Goal: Task Accomplishment & Management: Manage account settings

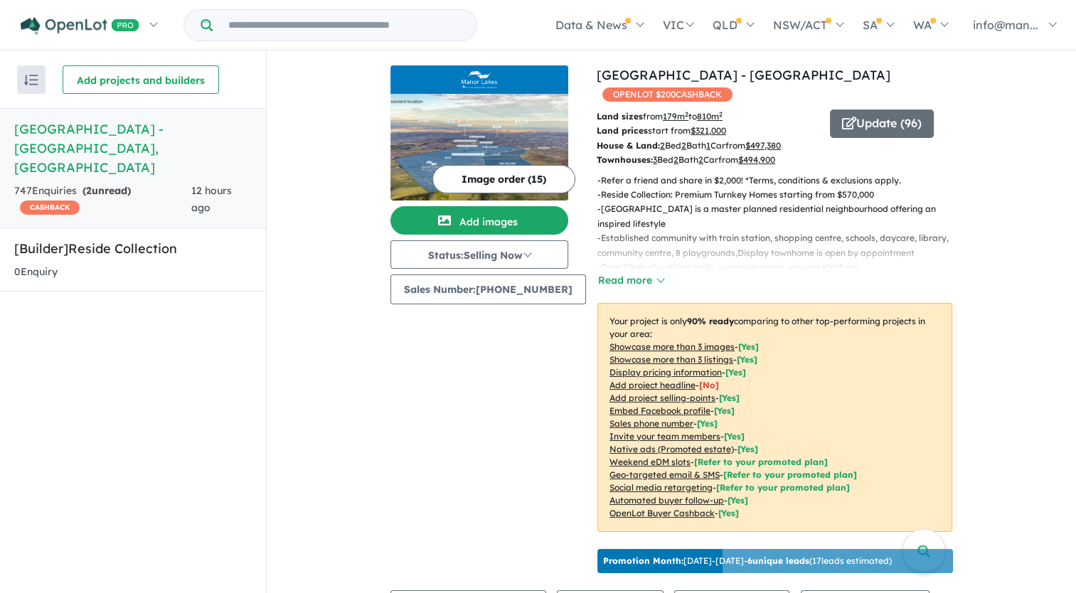
scroll to position [498, 0]
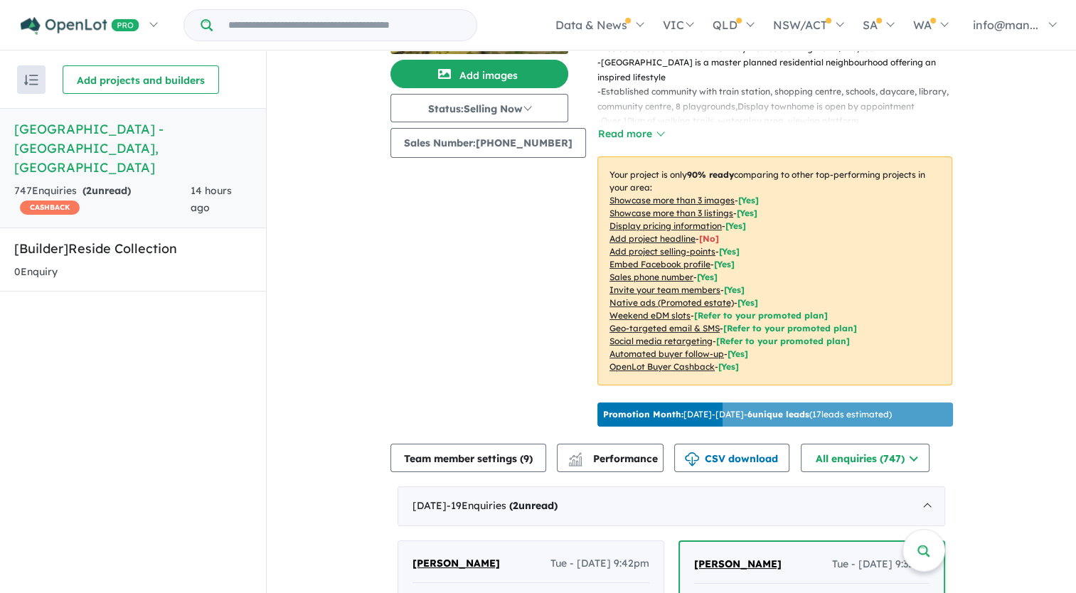
scroll to position [498, 0]
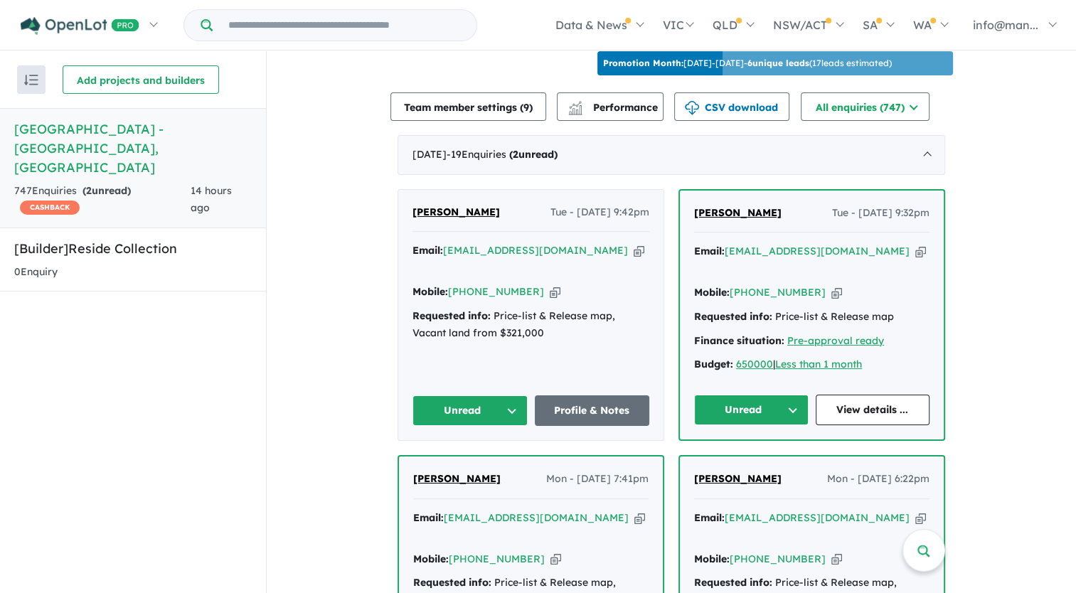
click at [915, 247] on icon "button" at bounding box center [920, 251] width 11 height 15
click at [831, 285] on icon "button" at bounding box center [836, 292] width 11 height 15
drag, startPoint x: 760, startPoint y: 201, endPoint x: 691, endPoint y: 206, distance: 69.2
click at [694, 206] on div "James Thaw Tue - 30/09/2025, 9:32pm" at bounding box center [811, 219] width 235 height 28
copy span "[PERSON_NAME]"
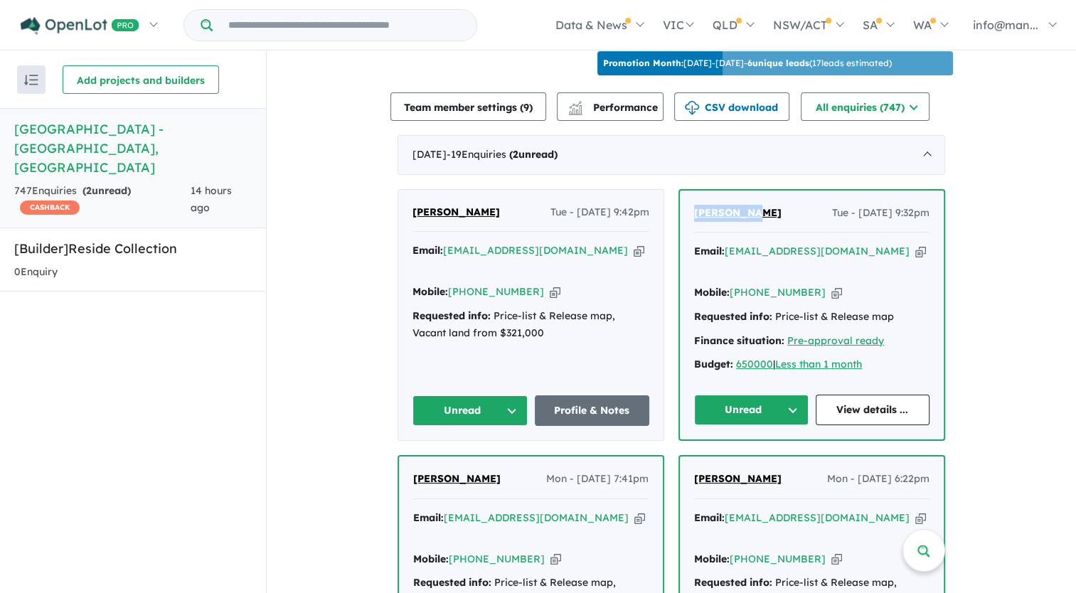
click at [792, 395] on button "Unread" at bounding box center [751, 410] width 114 height 31
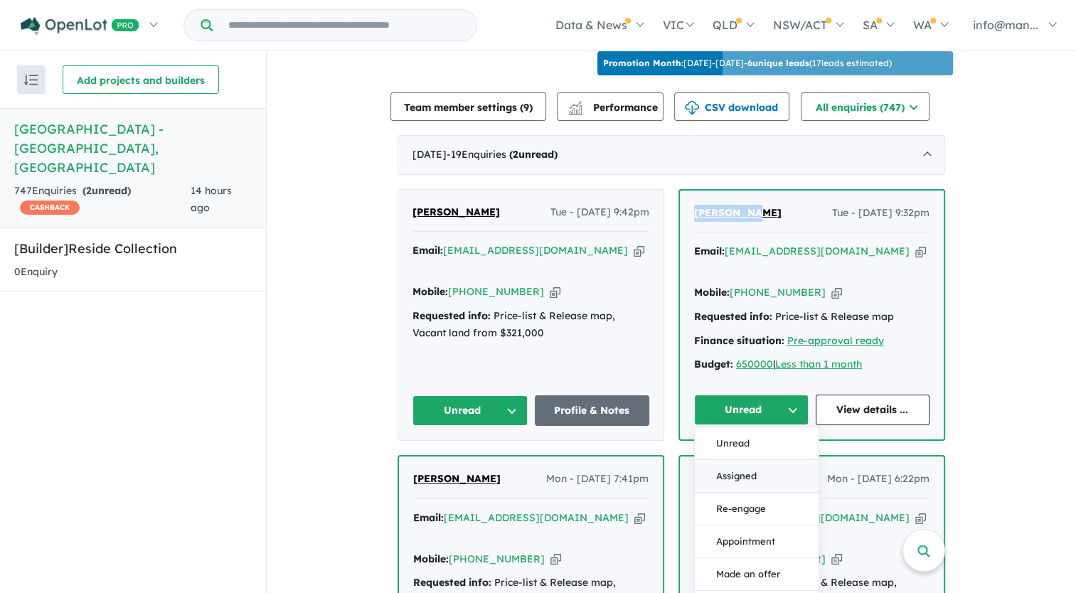
click at [748, 460] on button "Assigned" at bounding box center [757, 476] width 124 height 33
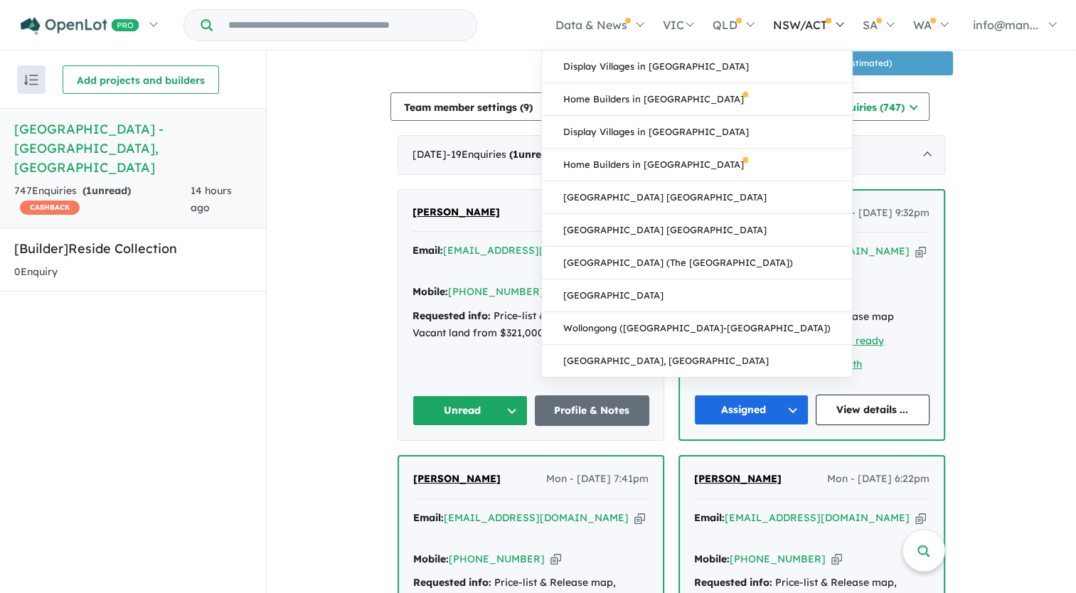
scroll to position [0, 0]
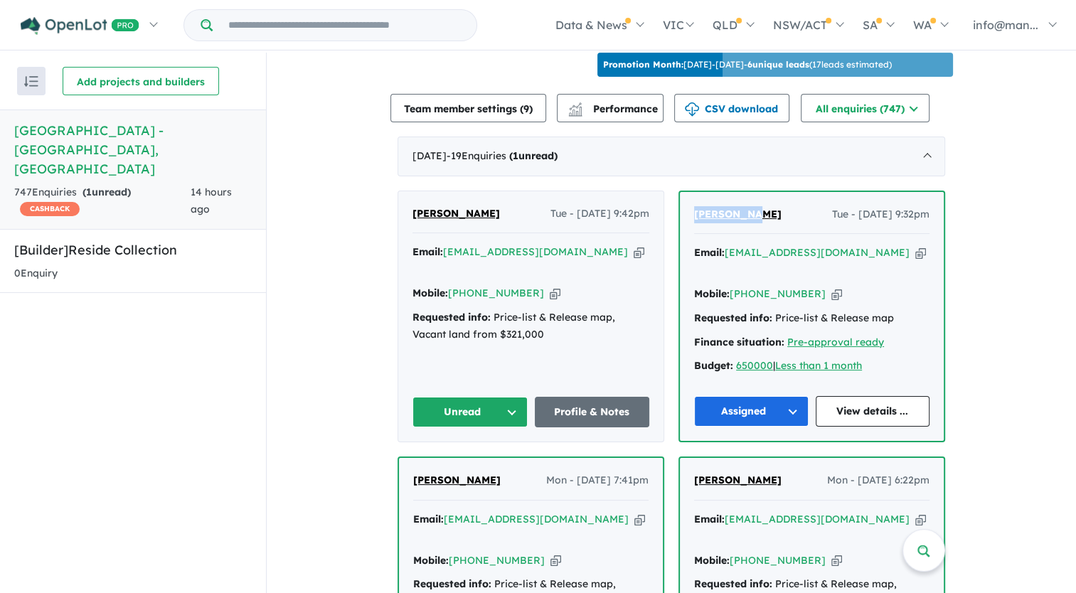
click at [634, 247] on icon "button" at bounding box center [639, 252] width 11 height 15
copy span "[PERSON_NAME]"
click at [497, 397] on button "Unread" at bounding box center [469, 412] width 115 height 31
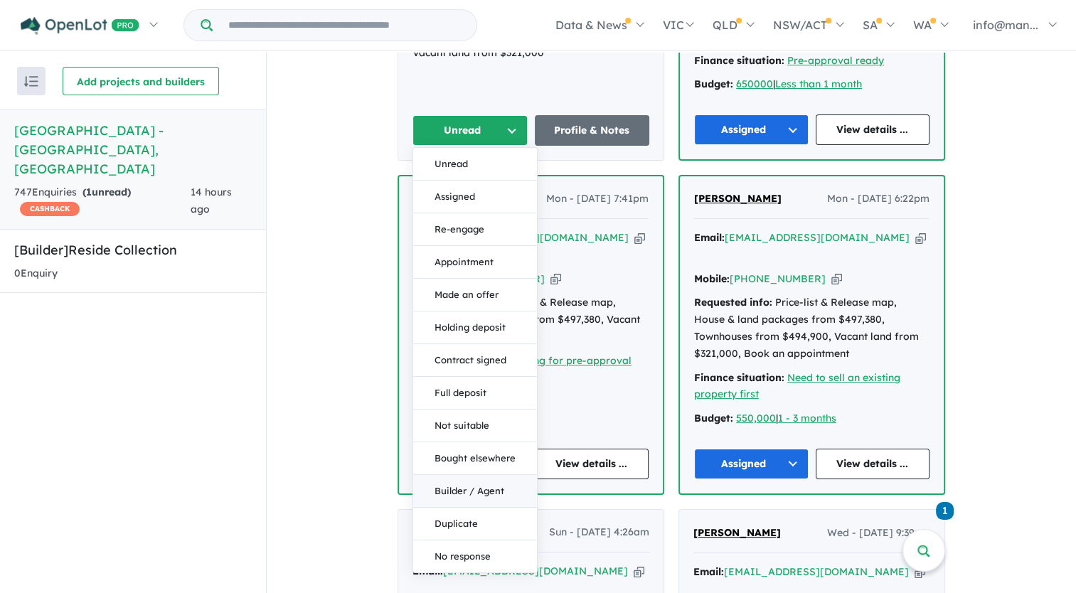
scroll to position [782, 0]
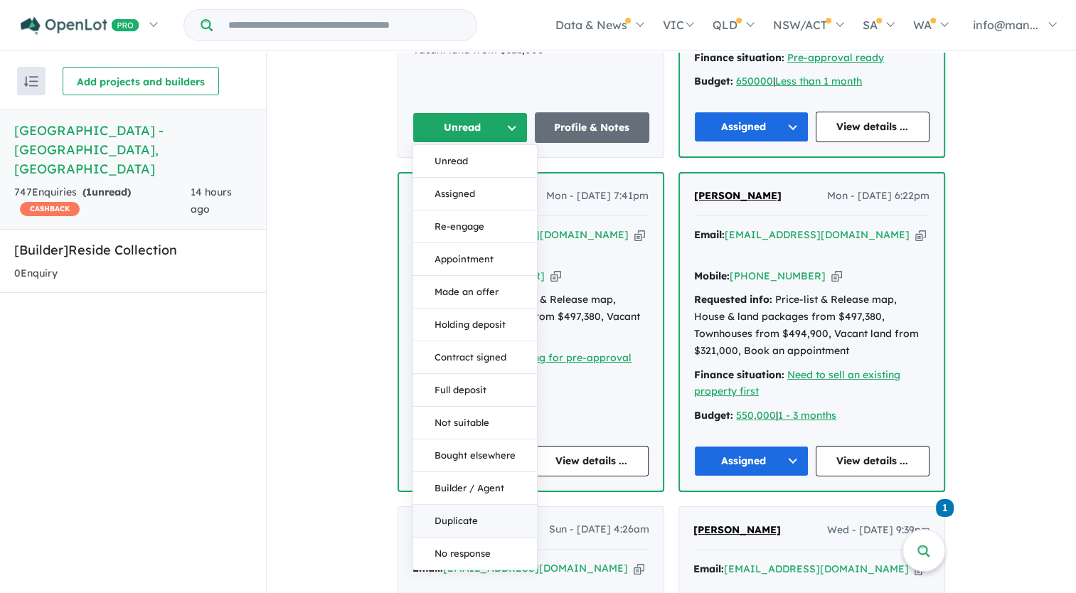
click at [461, 505] on button "Duplicate" at bounding box center [475, 521] width 124 height 33
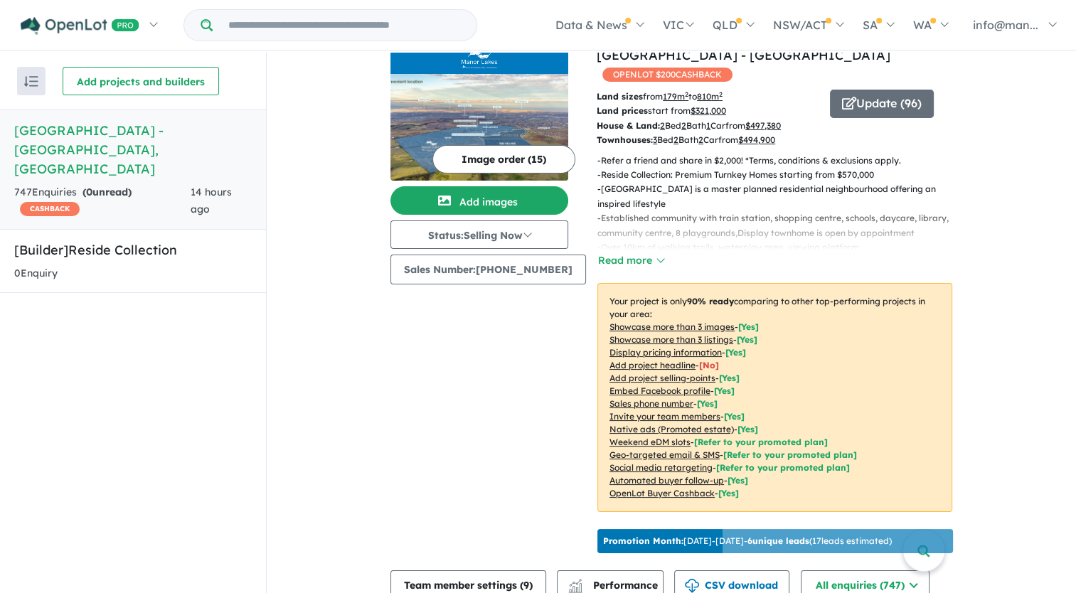
scroll to position [0, 0]
